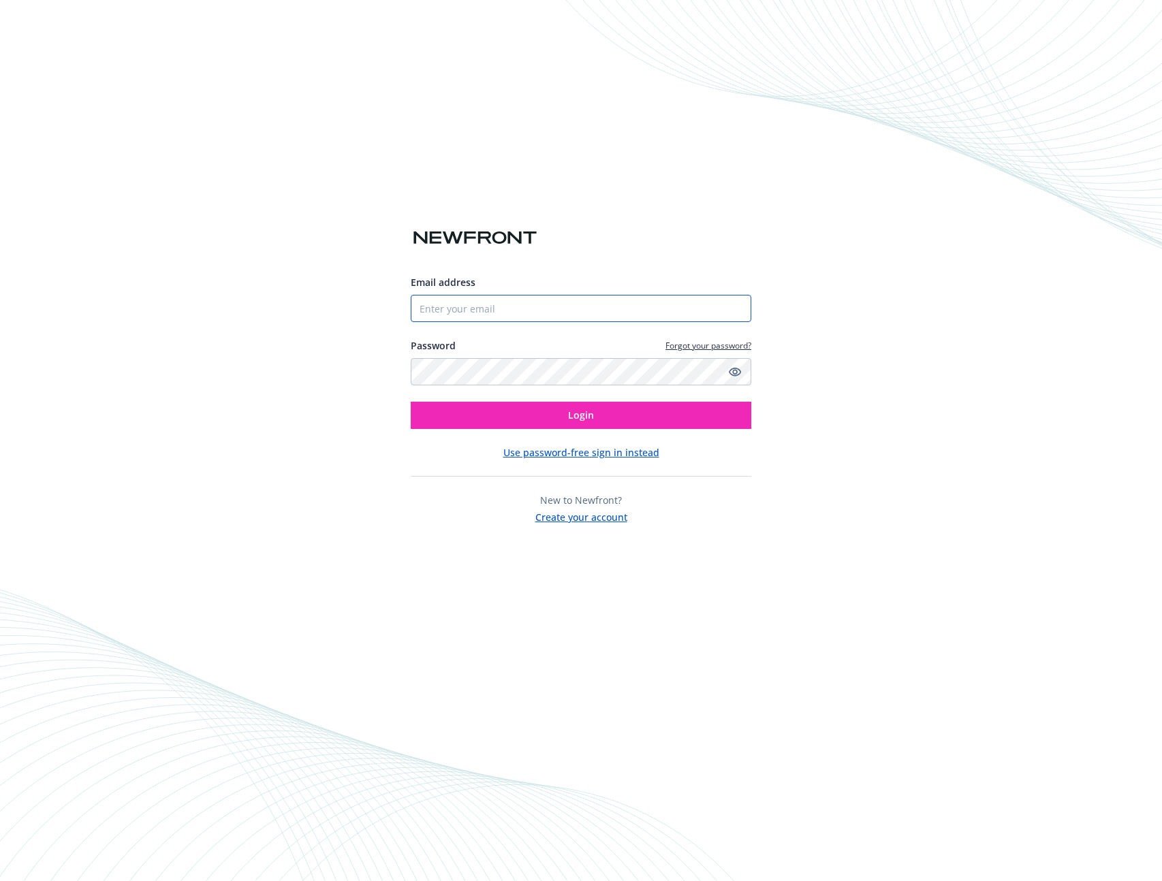
click at [503, 311] on input "Email address" at bounding box center [581, 308] width 340 height 27
click at [0, 881] on com-1password-button at bounding box center [0, 881] width 0 height 0
type input "[EMAIL_ADDRESS][DOMAIN_NAME]"
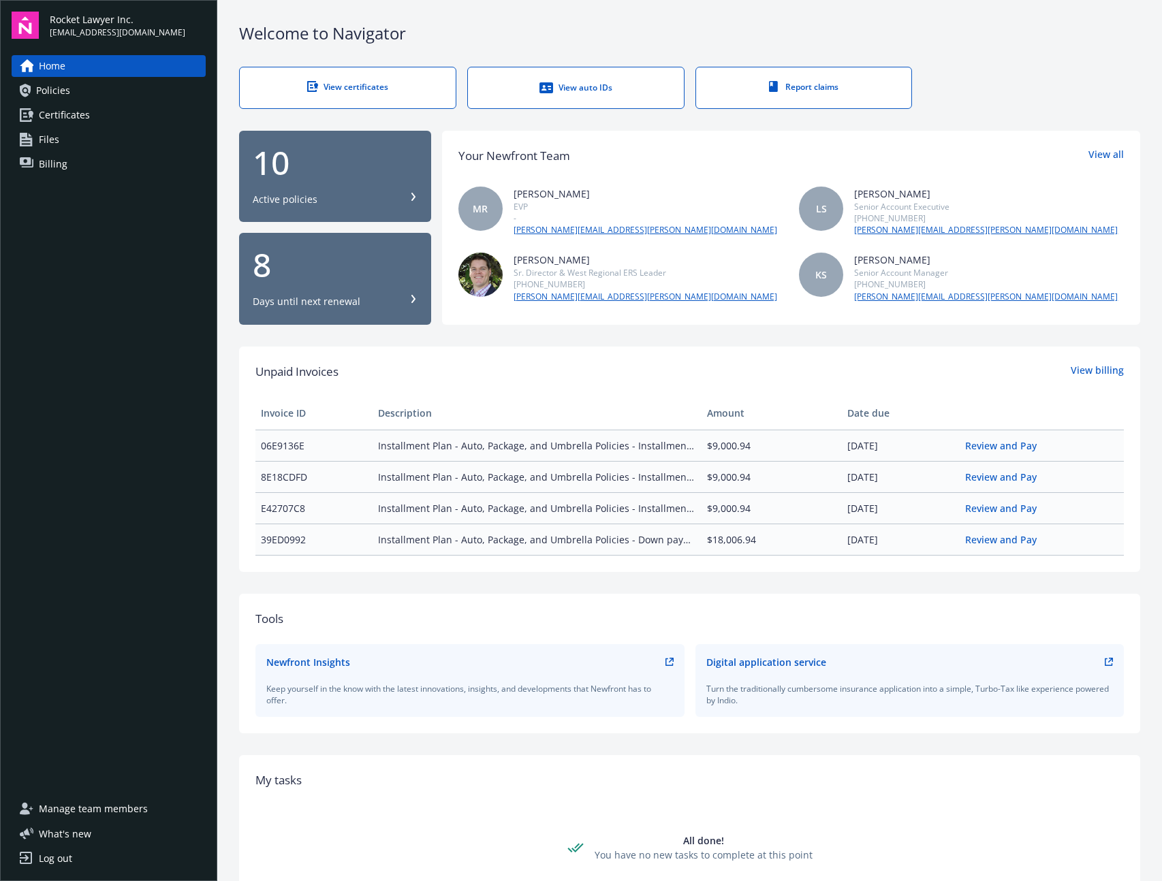
click at [63, 153] on span "Billing" at bounding box center [53, 164] width 29 height 22
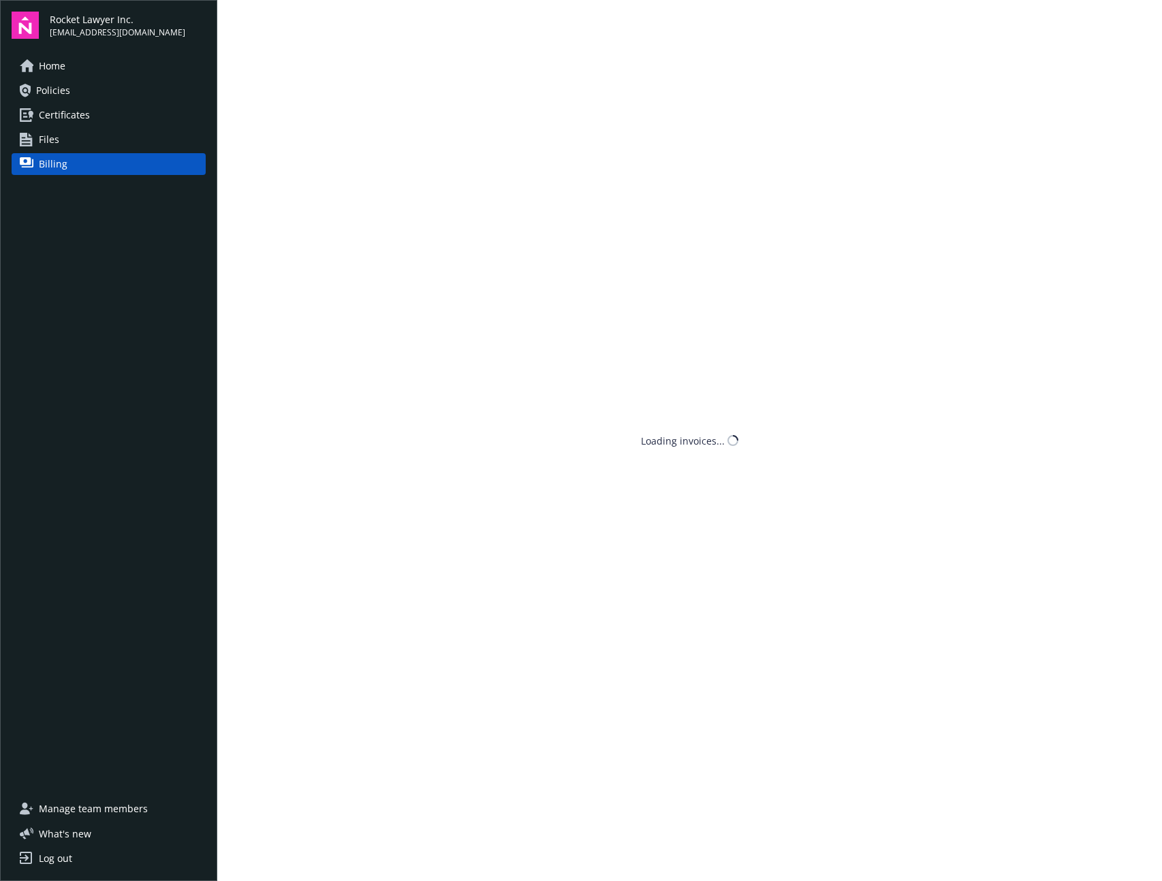
click at [61, 163] on span "Billing" at bounding box center [53, 164] width 29 height 22
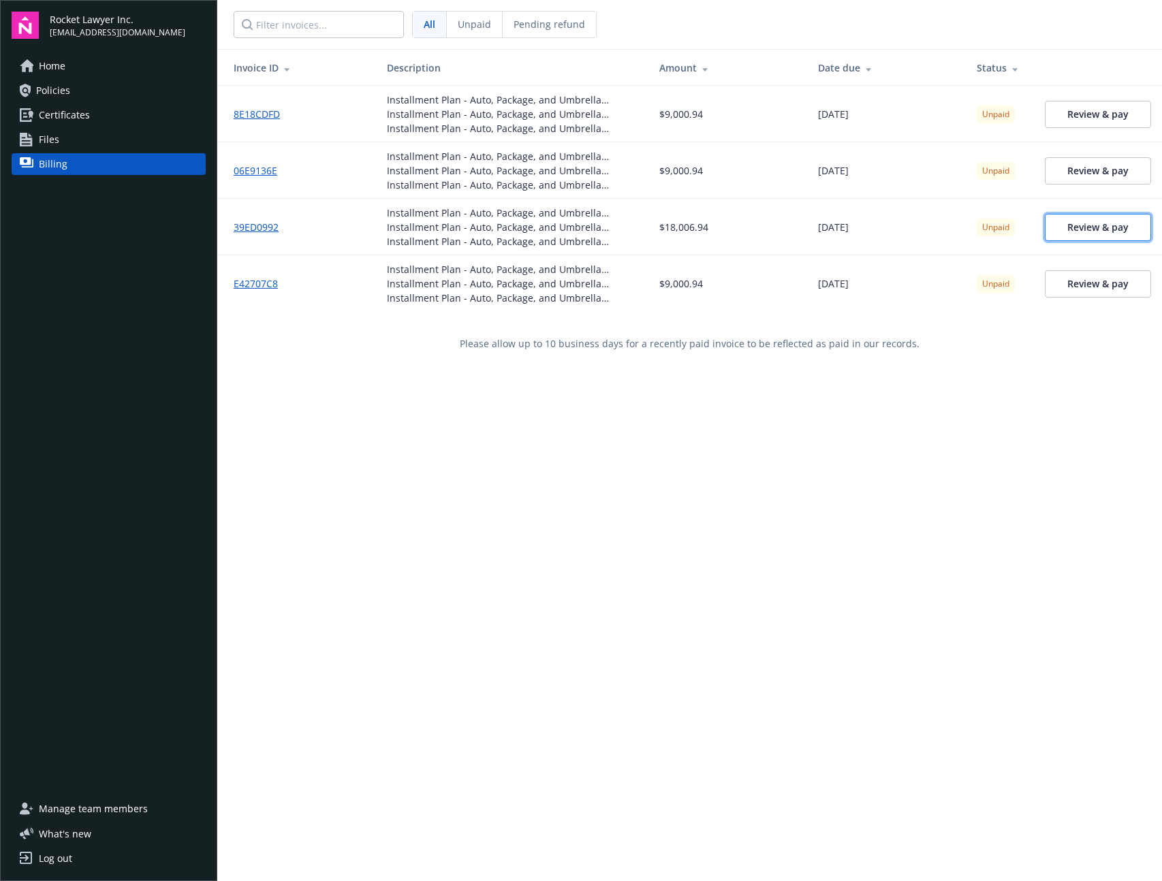
click at [1079, 234] on link "Review & pay" at bounding box center [1098, 227] width 106 height 27
drag, startPoint x: 470, startPoint y: 100, endPoint x: 639, endPoint y: 100, distance: 168.9
click at [639, 100] on td "Installment Plan - Auto, Package, and Umbrella Policies - Installment 2 Install…" at bounding box center [512, 114] width 272 height 57
click at [611, 108] on div "Installment Plan - Auto, Package, and Umbrella Policies - Installment 2" at bounding box center [512, 114] width 251 height 14
click at [530, 276] on div "Installment Plan - Auto, Package, and Umbrella Policies - Installment 1" at bounding box center [512, 283] width 251 height 14
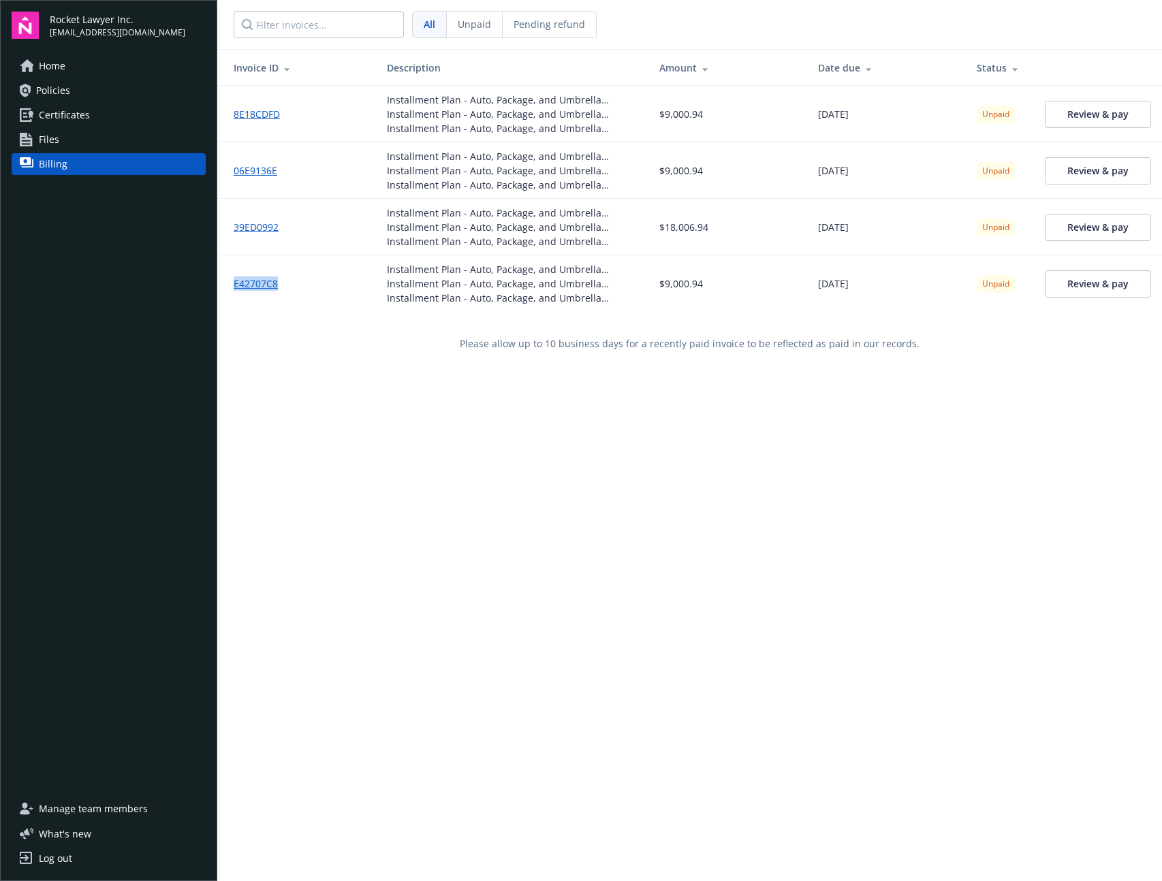
click at [55, 91] on span "Policies" at bounding box center [53, 91] width 34 height 22
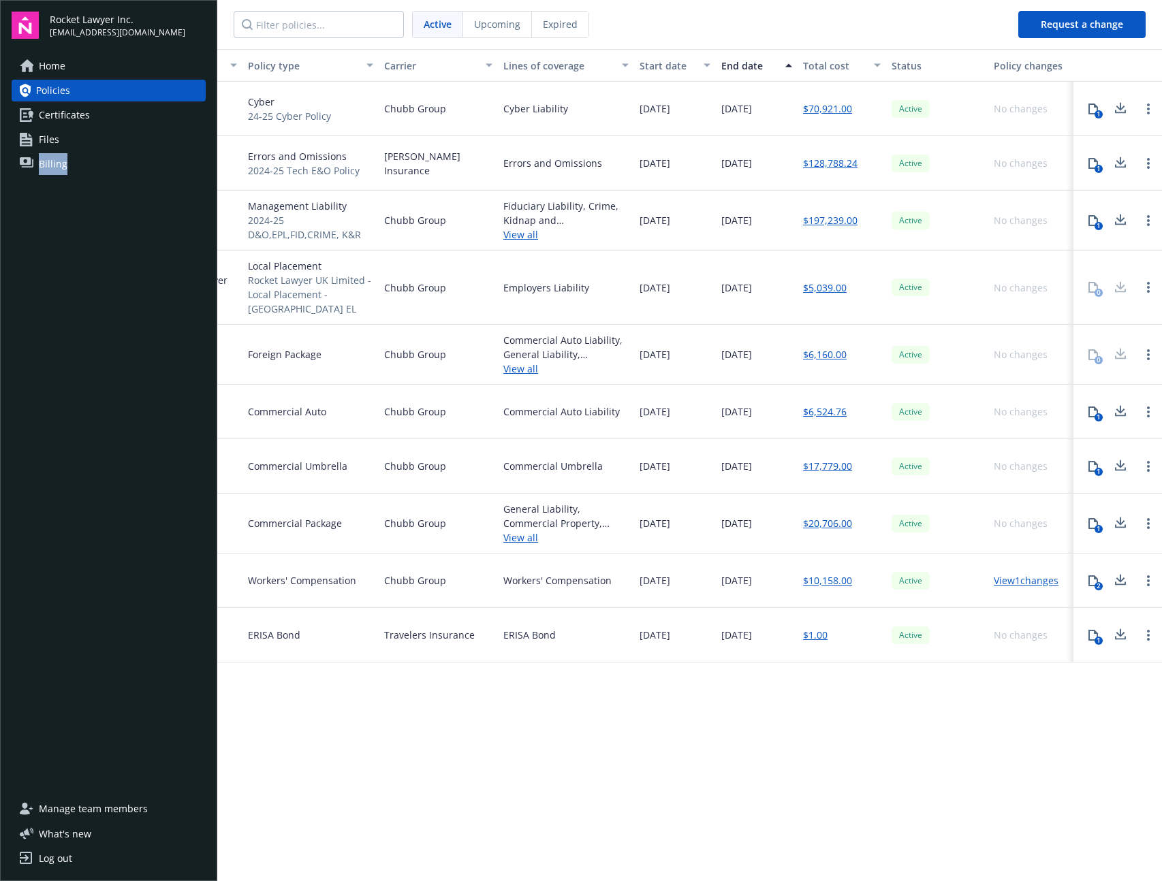
scroll to position [0, 179]
click at [37, 154] on link "Billing" at bounding box center [109, 164] width 194 height 22
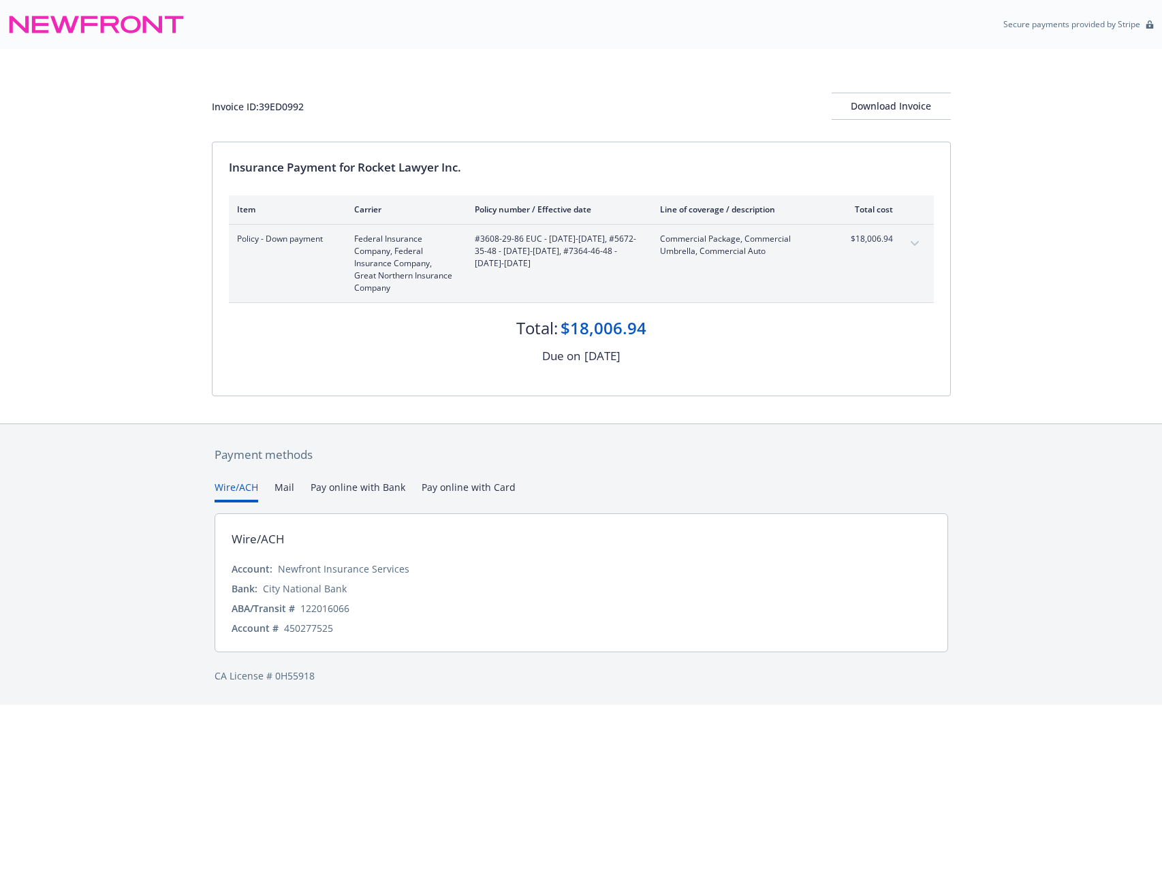
click at [479, 483] on button "Pay online with Card" at bounding box center [469, 491] width 94 height 22
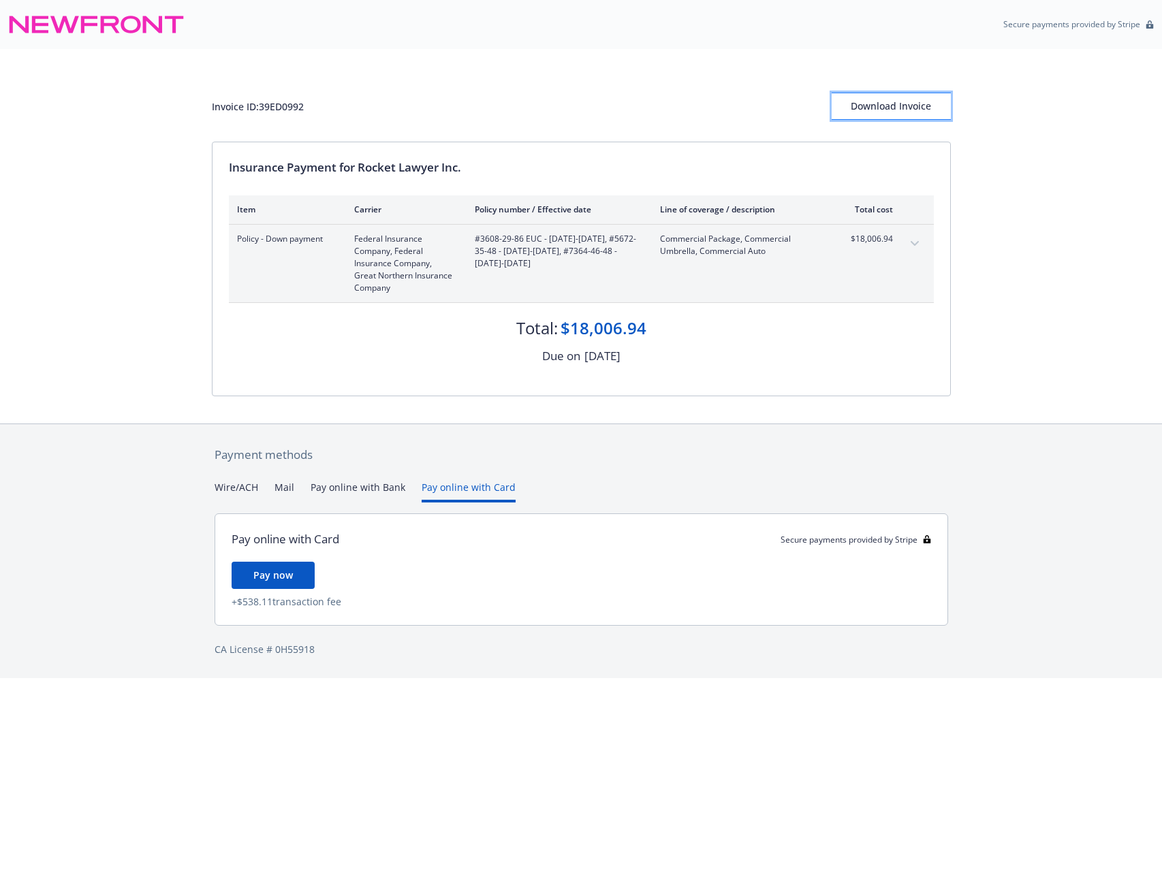
click at [890, 111] on div "Download Invoice" at bounding box center [890, 106] width 119 height 26
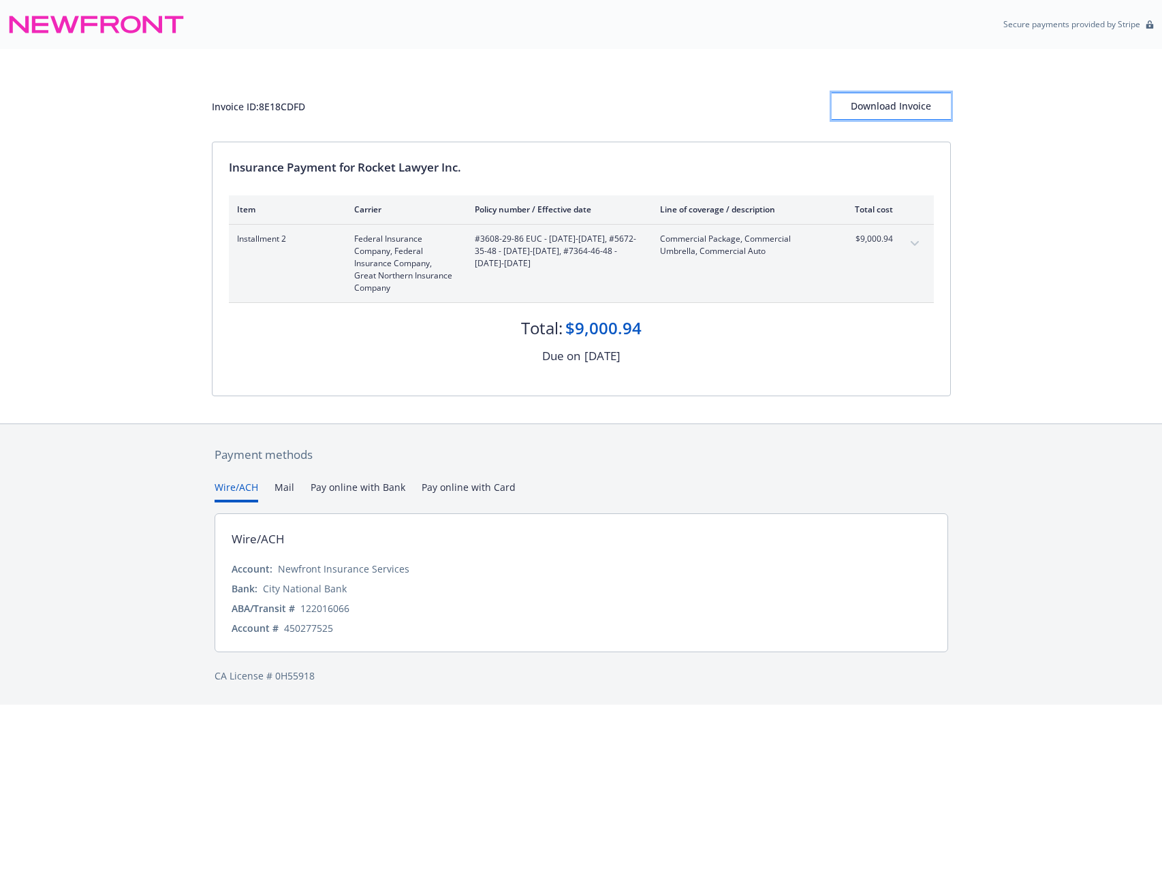
click at [910, 101] on div "Download Invoice" at bounding box center [890, 106] width 119 height 26
click at [902, 101] on div "Download Invoice" at bounding box center [890, 106] width 119 height 26
click at [888, 101] on div "Download Invoice" at bounding box center [890, 106] width 119 height 26
click at [917, 242] on icon "expand content" at bounding box center [914, 243] width 8 height 5
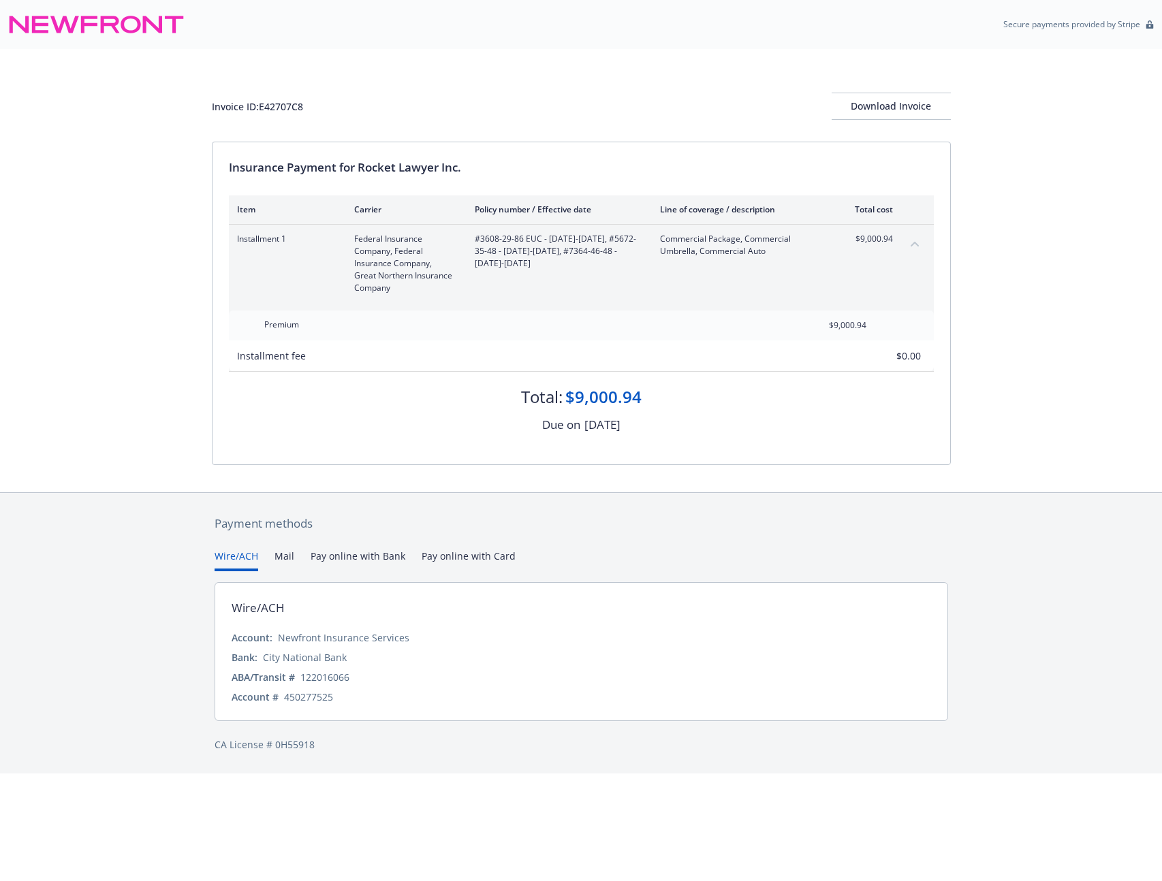
click at [917, 242] on icon "collapse content" at bounding box center [914, 243] width 8 height 5
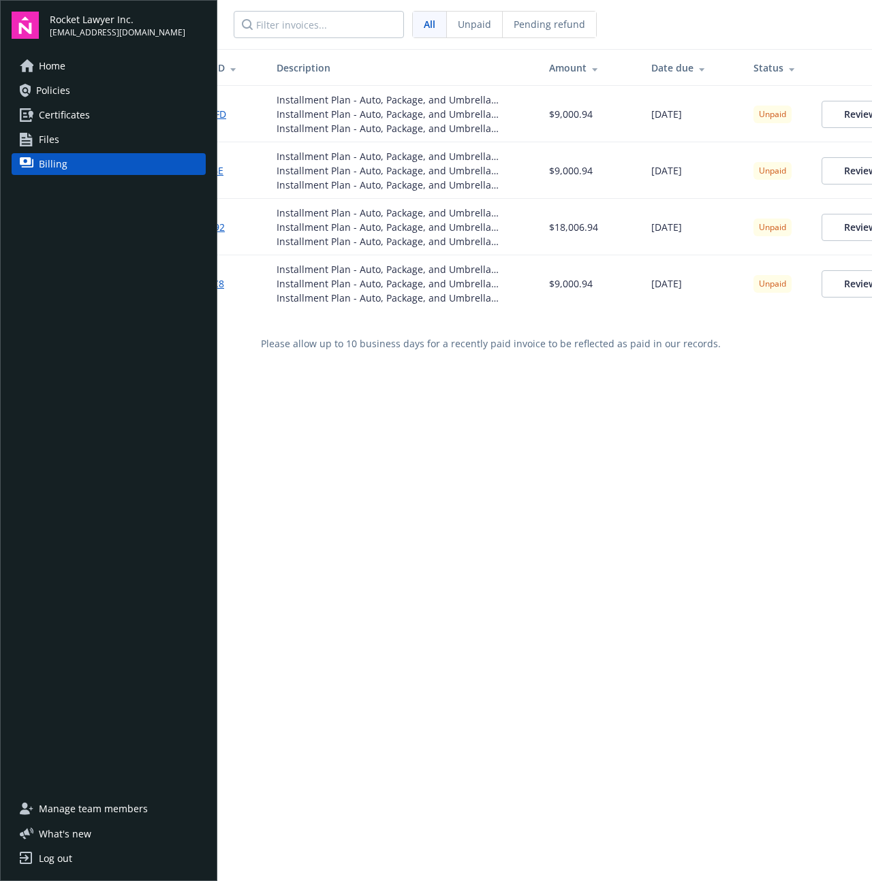
scroll to position [0, 54]
click at [470, 118] on div "Installment Plan - Auto, Package, and Umbrella Policies - Installment 2" at bounding box center [401, 114] width 251 height 14
